Goal: Information Seeking & Learning: Learn about a topic

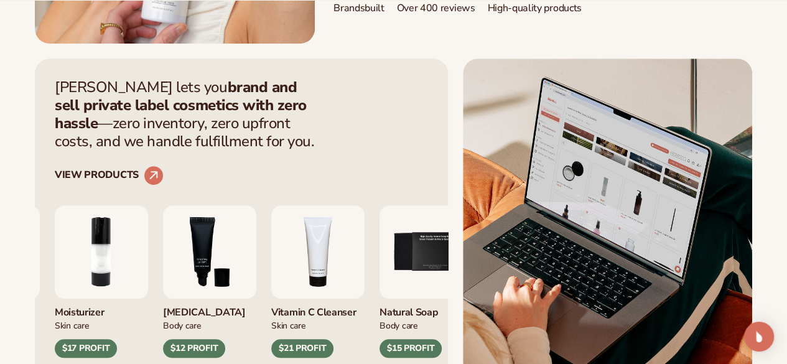
scroll to position [436, 0]
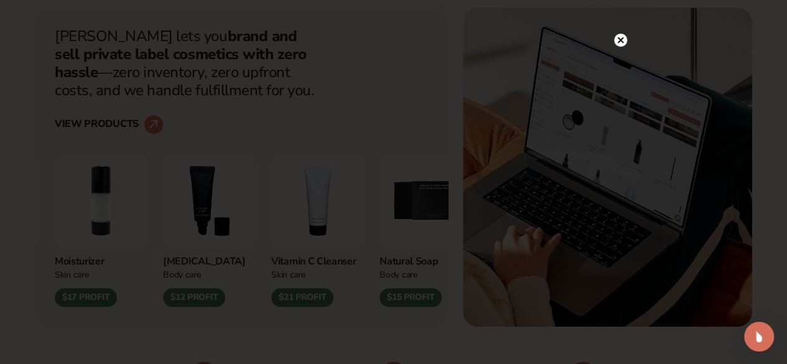
click at [621, 36] on circle at bounding box center [620, 40] width 13 height 13
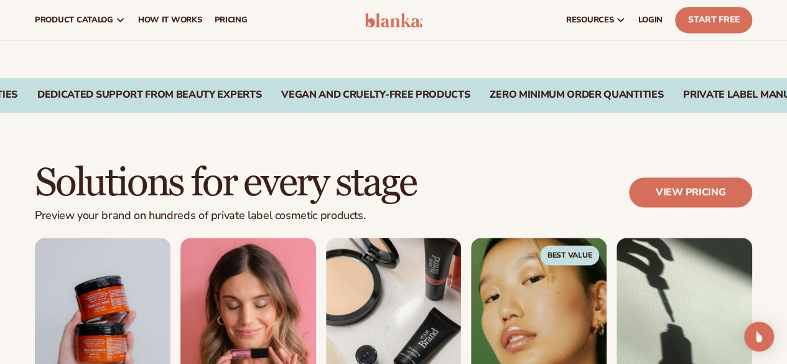
scroll to position [809, 0]
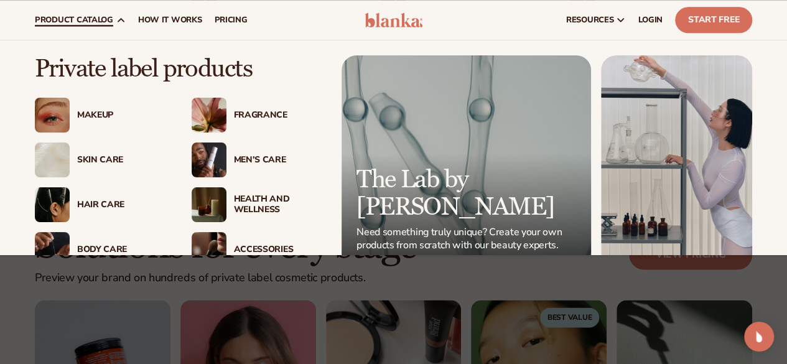
click at [62, 161] on img at bounding box center [52, 159] width 35 height 35
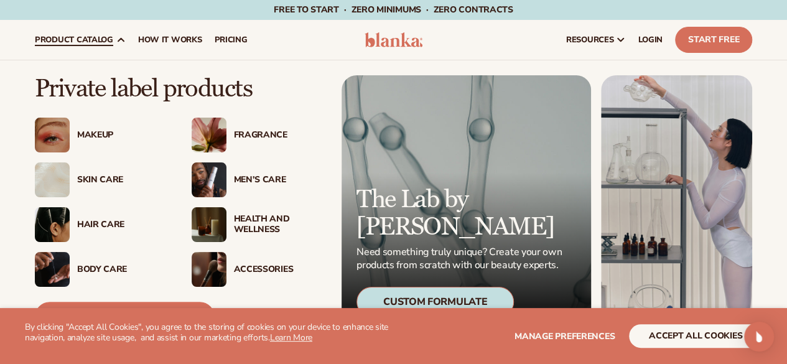
click at [238, 226] on div "Health And Wellness" at bounding box center [279, 224] width 90 height 21
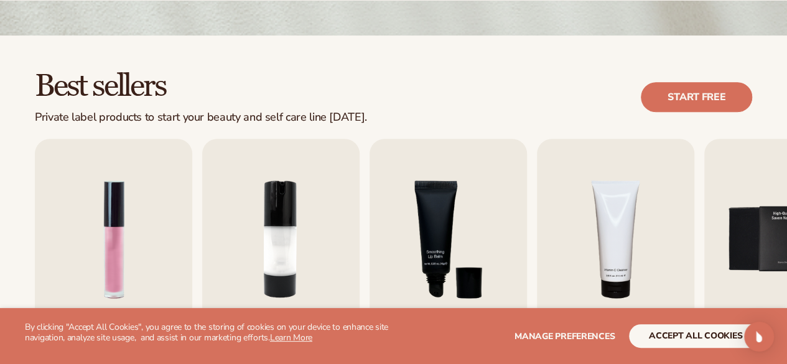
scroll to position [311, 0]
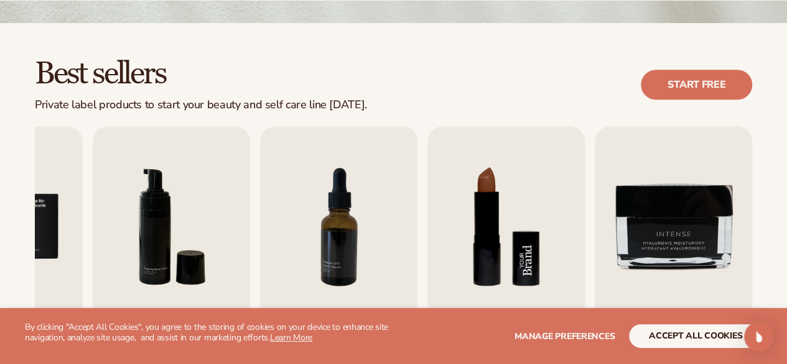
click at [503, 177] on img "8 / 9" at bounding box center [505, 226] width 157 height 201
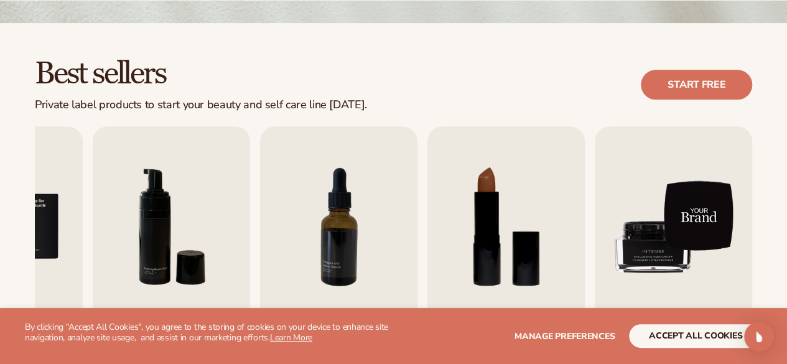
click at [650, 258] on img "9 / 9" at bounding box center [673, 226] width 157 height 201
click at [676, 206] on img "9 / 9" at bounding box center [673, 226] width 157 height 201
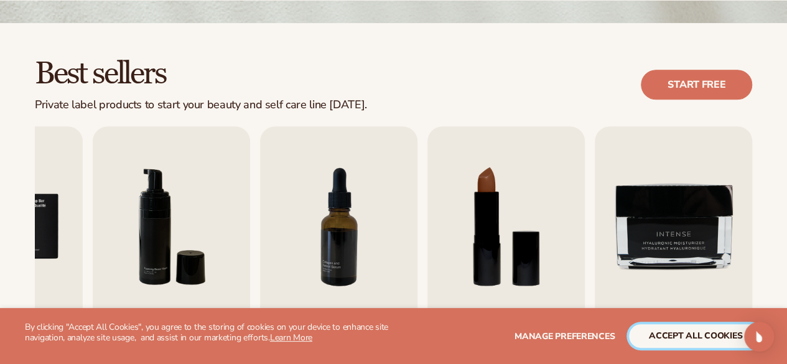
click at [671, 332] on button "accept all cookies" at bounding box center [695, 336] width 133 height 24
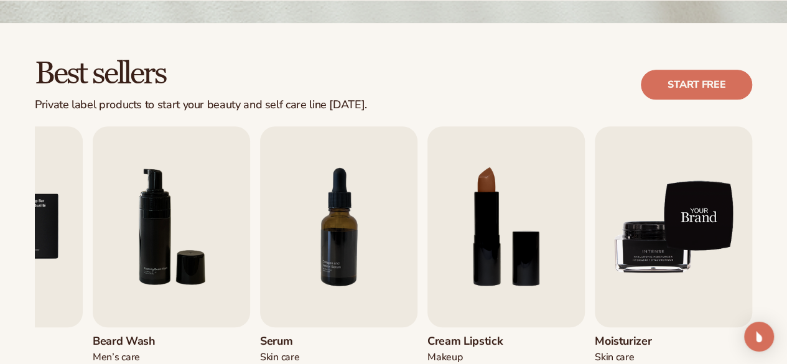
click at [668, 220] on img "9 / 9" at bounding box center [673, 226] width 157 height 201
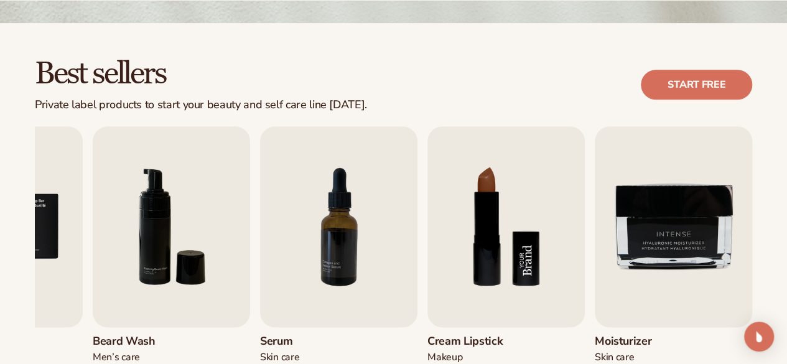
click at [471, 269] on img "8 / 9" at bounding box center [505, 226] width 157 height 201
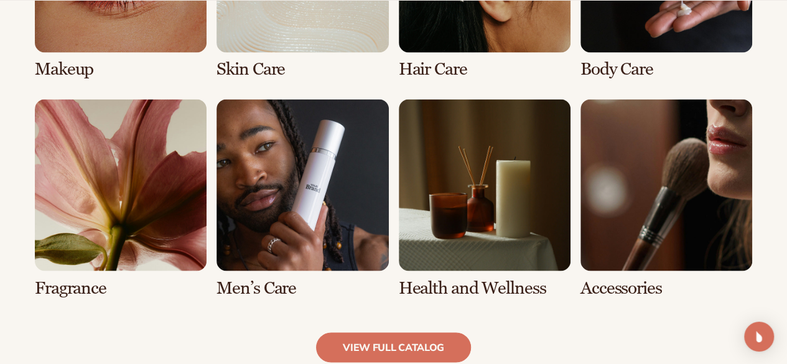
scroll to position [1058, 0]
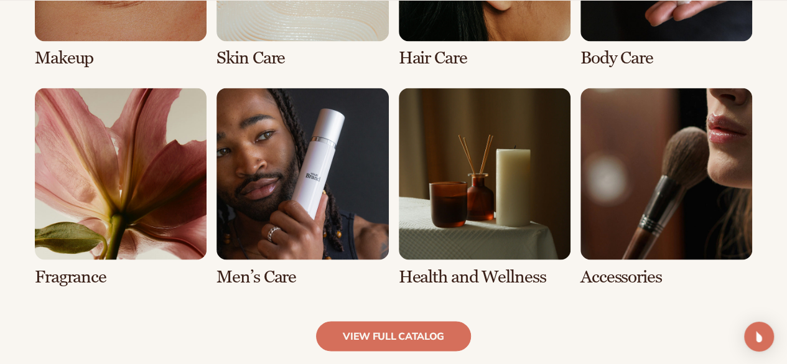
click at [600, 142] on link "8 / 8" at bounding box center [666, 187] width 172 height 198
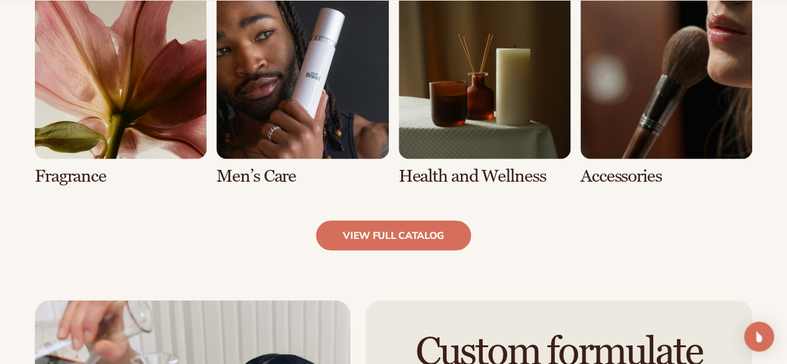
scroll to position [1182, 0]
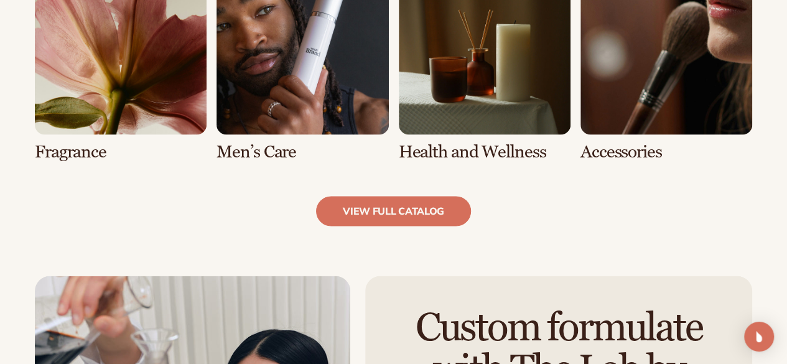
click at [617, 110] on link "8 / 8" at bounding box center [666, 62] width 172 height 198
click at [478, 86] on link "7 / 8" at bounding box center [485, 62] width 172 height 198
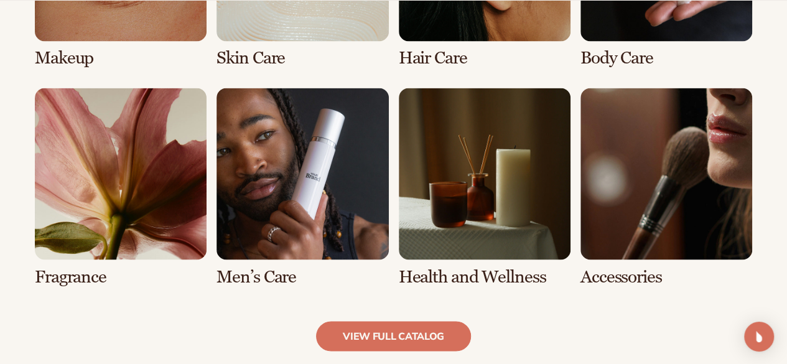
click at [410, 171] on link "7 / 8" at bounding box center [485, 187] width 172 height 198
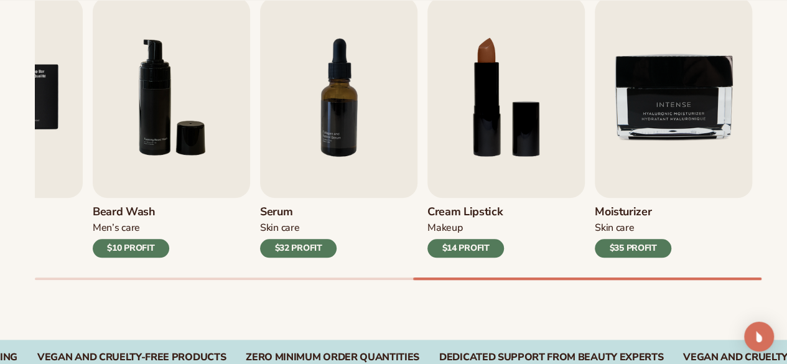
scroll to position [436, 0]
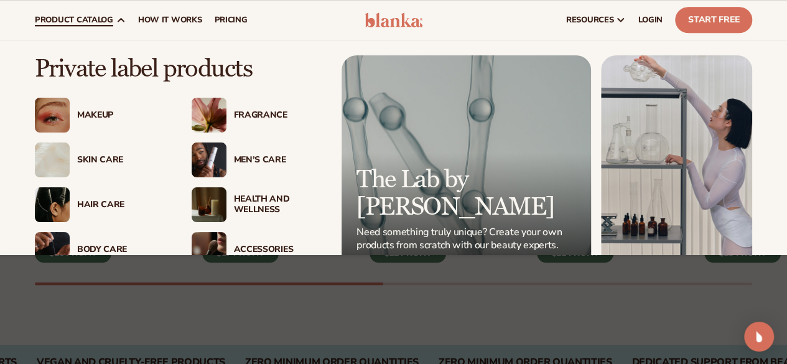
click at [246, 203] on div "Health And Wellness" at bounding box center [279, 204] width 90 height 21
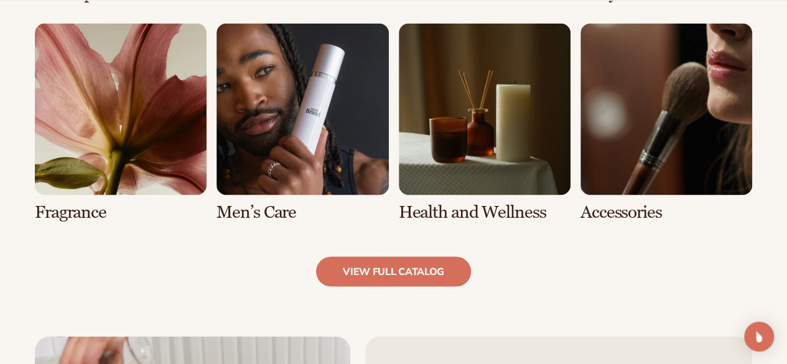
scroll to position [1369, 0]
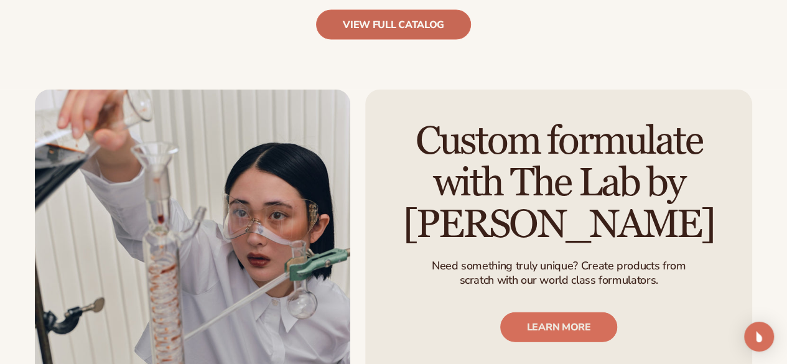
click at [329, 14] on link "view full catalog" at bounding box center [393, 25] width 155 height 30
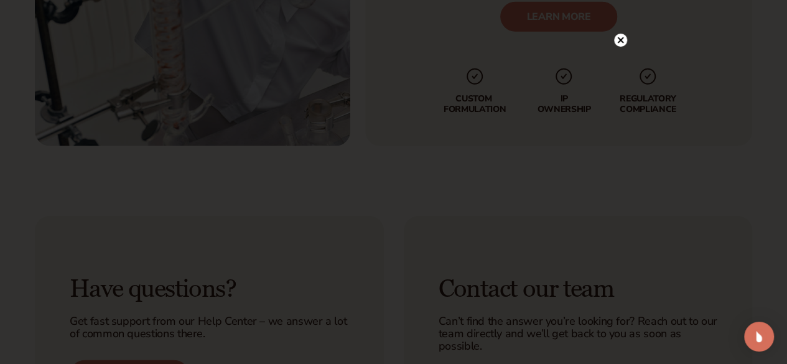
scroll to position [1680, 0]
